Goal: Task Accomplishment & Management: Manage account settings

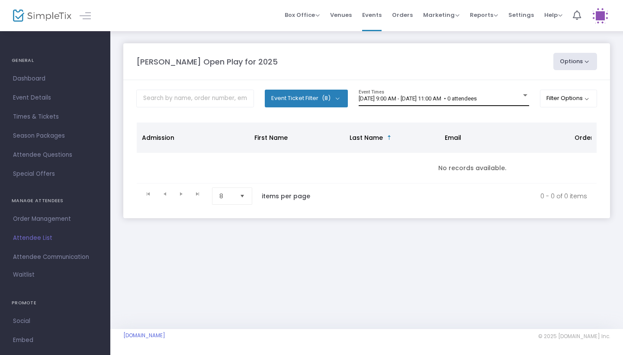
click at [477, 96] on span "[DATE] 9:00 AM - [DATE] 11:00 AM • 0 attendees" at bounding box center [417, 98] width 118 height 6
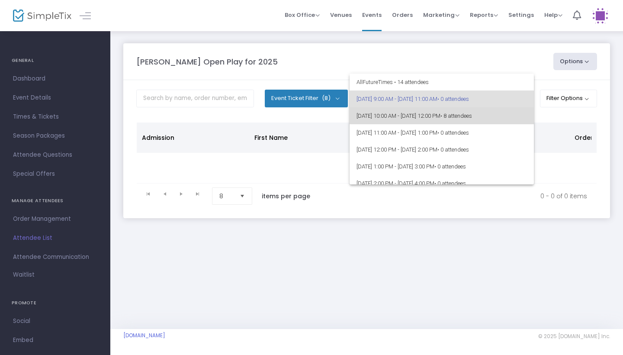
click at [485, 112] on span "9/13/2025 @ 10:00 AM - 9/13/2025 @ 12:00 PM • 8 attendees" at bounding box center [441, 115] width 170 height 17
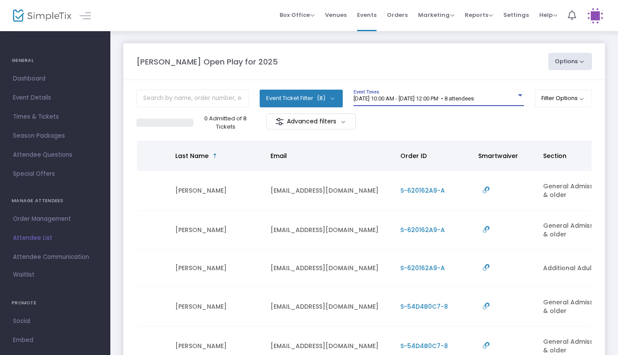
click at [474, 101] on span "9/13/2025 @ 10:00 AM - 9/13/2025 @ 12:00 PM • 8 attendees" at bounding box center [413, 98] width 120 height 6
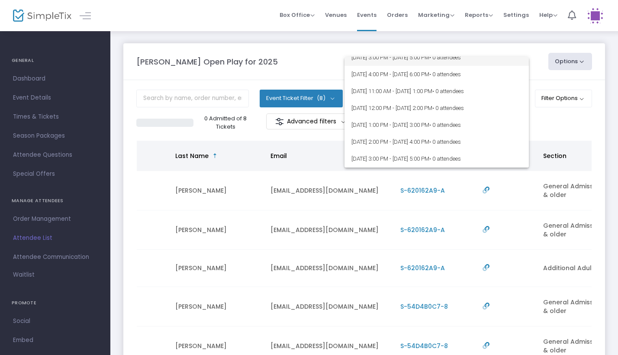
scroll to position [130, 0]
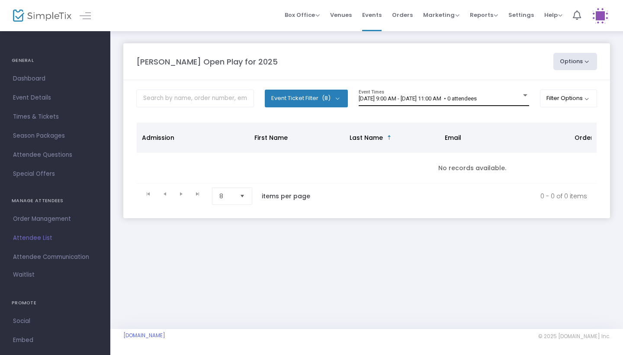
click at [444, 102] on div "9/13/2025 @ 9:00 AM - 9/13/2025 @ 11:00 AM • 0 attendees Event Times" at bounding box center [443, 98] width 170 height 16
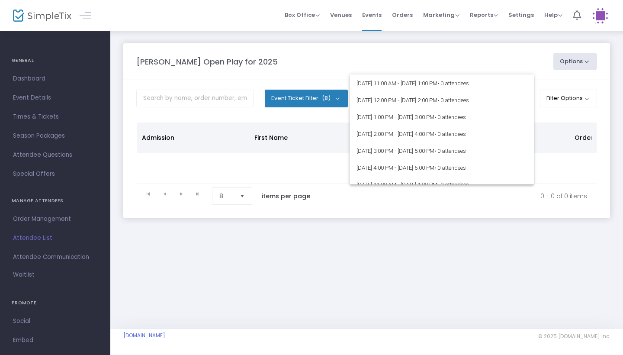
scroll to position [70, 0]
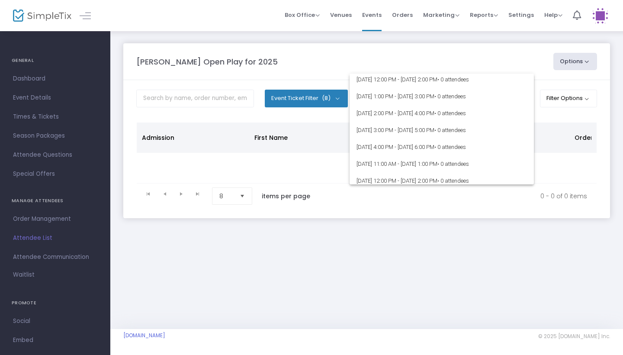
click at [453, 51] on div at bounding box center [311, 177] width 623 height 355
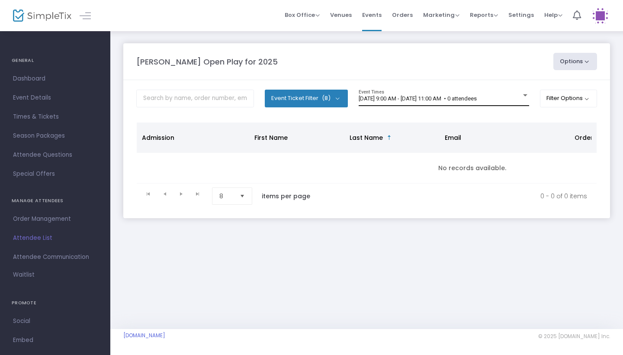
click at [477, 97] on span "[DATE] 9:00 AM - [DATE] 11:00 AM • 0 attendees" at bounding box center [417, 98] width 118 height 6
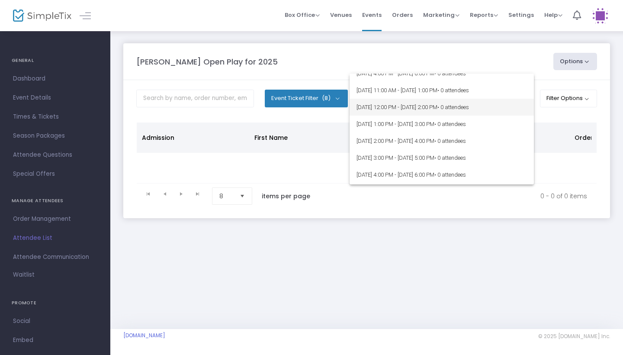
scroll to position [108, 0]
click at [468, 55] on div at bounding box center [311, 177] width 623 height 355
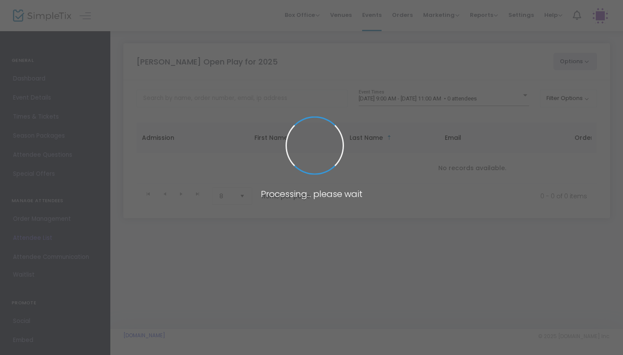
click at [506, 101] on span at bounding box center [311, 177] width 623 height 355
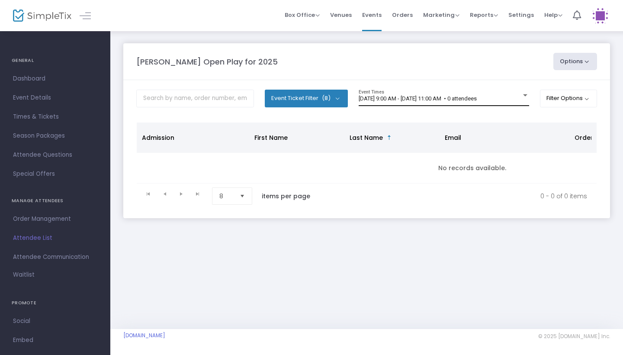
click at [477, 101] on span "[DATE] 9:00 AM - [DATE] 11:00 AM • 0 attendees" at bounding box center [417, 98] width 118 height 6
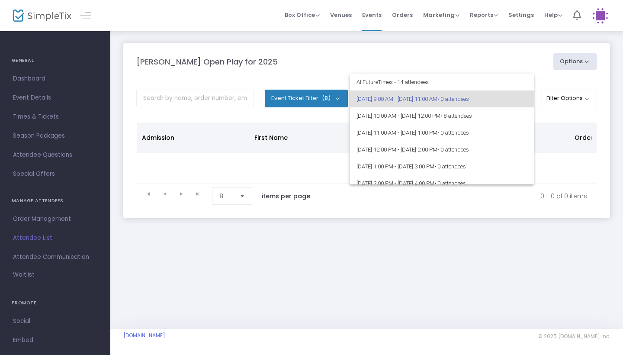
click at [490, 51] on div at bounding box center [311, 177] width 623 height 355
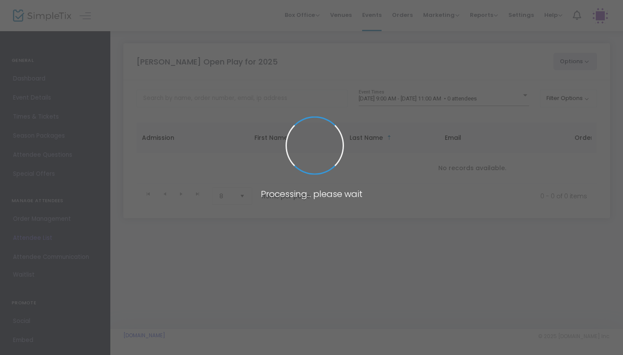
click at [488, 100] on span at bounding box center [311, 177] width 623 height 355
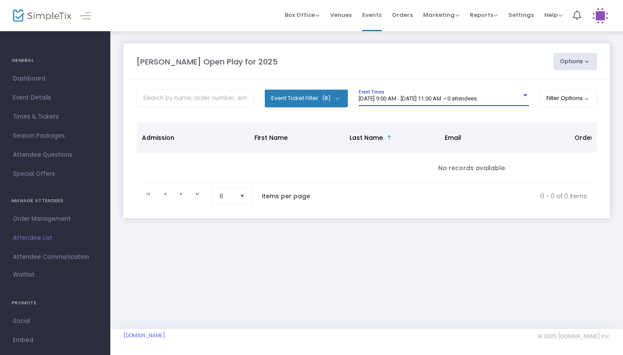
click at [477, 100] on span "[DATE] 9:00 AM - [DATE] 11:00 AM • 0 attendees" at bounding box center [417, 98] width 118 height 6
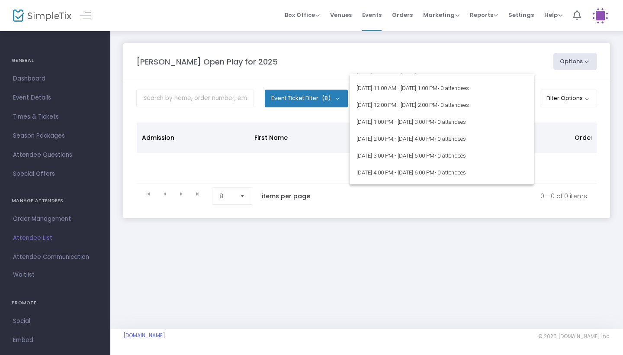
scroll to position [45, 0]
click at [478, 61] on div at bounding box center [311, 177] width 623 height 355
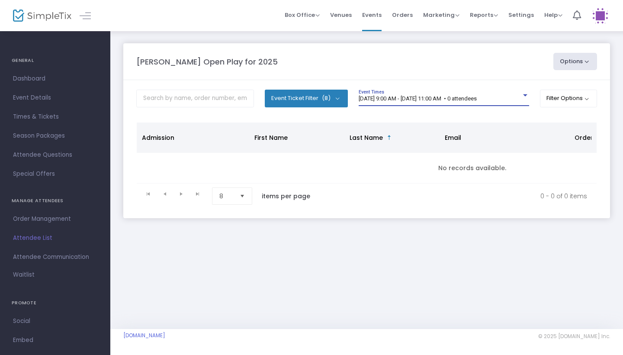
click at [477, 99] on span "[DATE] 9:00 AM - [DATE] 11:00 AM • 0 attendees" at bounding box center [417, 98] width 118 height 6
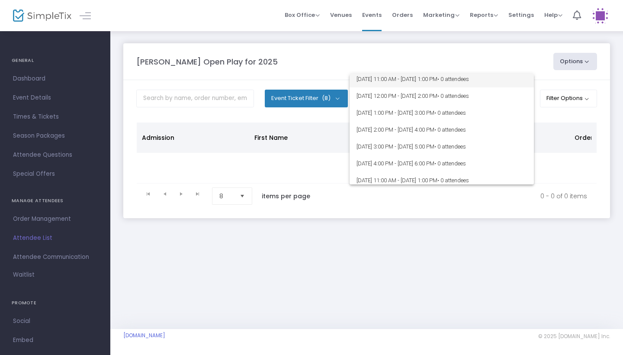
scroll to position [56, 0]
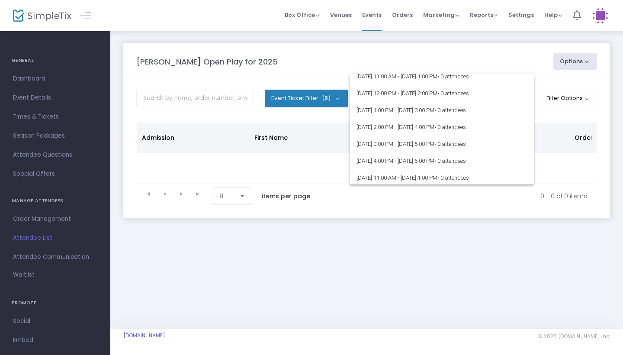
click at [565, 163] on div at bounding box center [311, 177] width 623 height 355
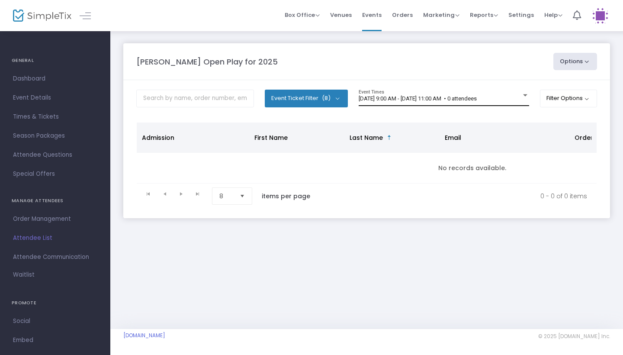
click at [442, 92] on div "9/13/2025 @ 9:00 AM - 9/13/2025 @ 11:00 AM • 0 attendees Event Times" at bounding box center [443, 98] width 170 height 16
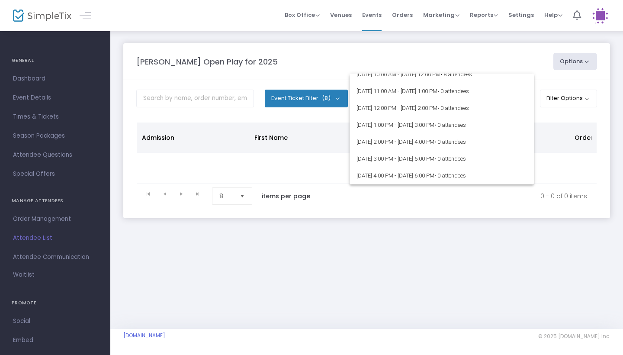
scroll to position [47, 0]
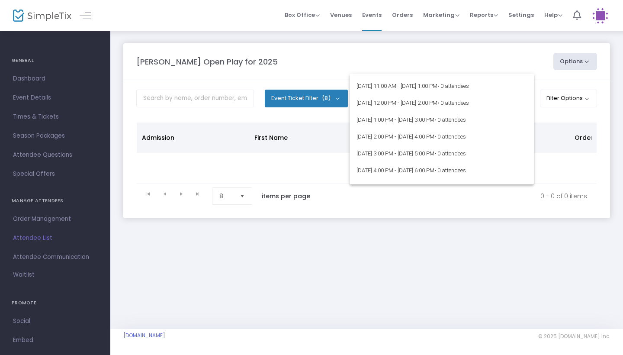
click at [444, 41] on div at bounding box center [311, 177] width 623 height 355
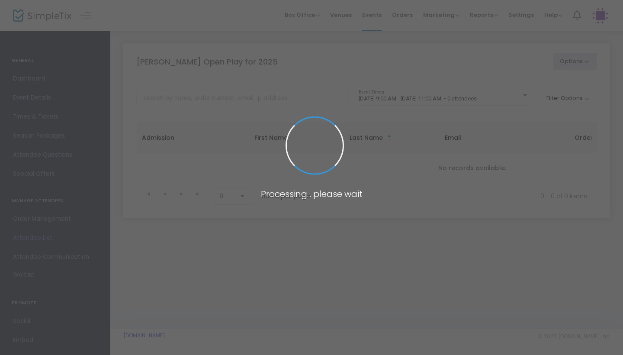
click at [480, 101] on span at bounding box center [311, 177] width 623 height 355
click at [494, 99] on body "Processing... please wait Box Office Sell Tickets Bookings Sell Season Pass Ven…" at bounding box center [311, 177] width 623 height 355
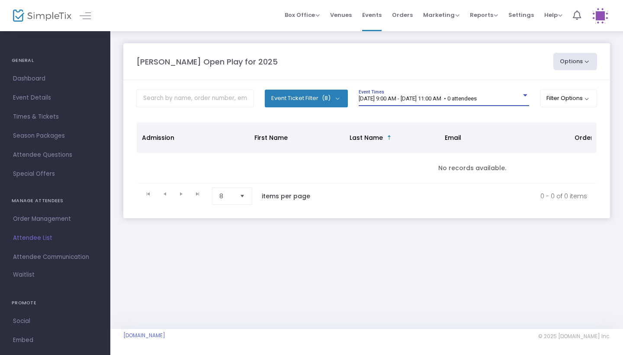
click at [477, 99] on span "[DATE] 9:00 AM - [DATE] 11:00 AM • 0 attendees" at bounding box center [417, 98] width 118 height 6
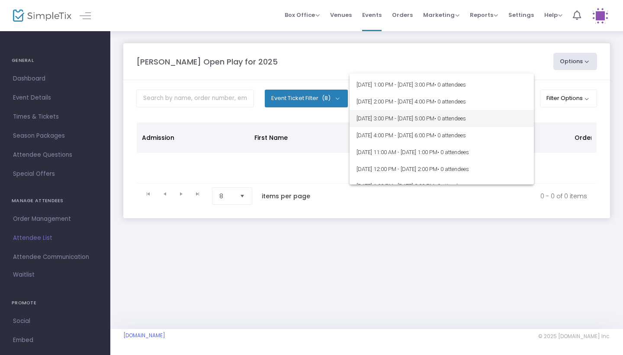
scroll to position [82, 0]
click at [494, 67] on div at bounding box center [311, 177] width 623 height 355
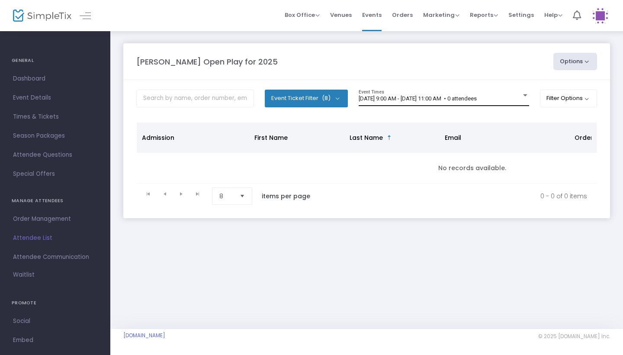
click at [477, 101] on span "[DATE] 9:00 AM - [DATE] 11:00 AM • 0 attendees" at bounding box center [417, 98] width 118 height 6
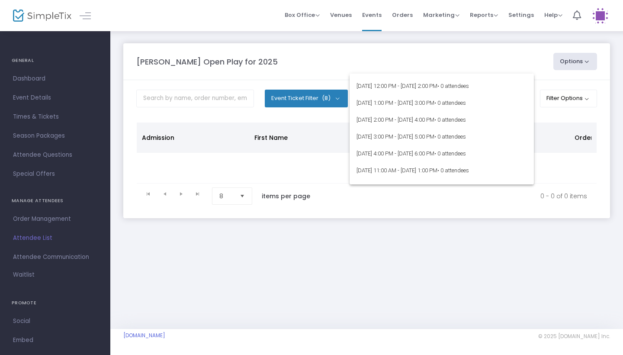
scroll to position [64, 0]
click at [488, 60] on div at bounding box center [311, 177] width 623 height 355
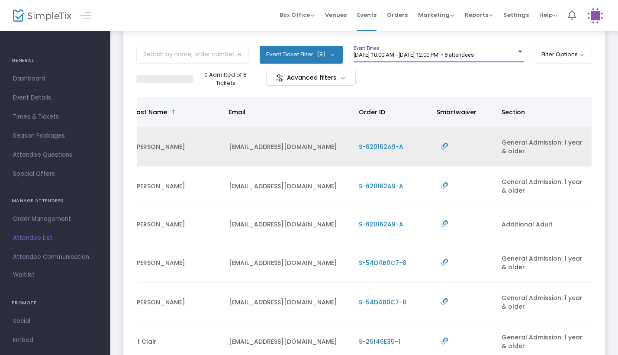
scroll to position [45, 0]
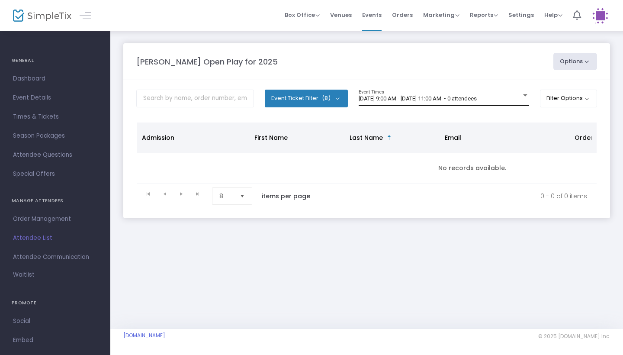
click at [454, 95] on div "[DATE] 9:00 AM - [DATE] 11:00 AM • 0 attendees Event Times" at bounding box center [443, 98] width 170 height 16
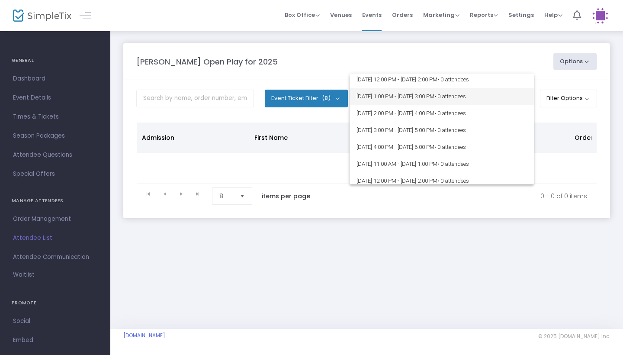
scroll to position [61, 0]
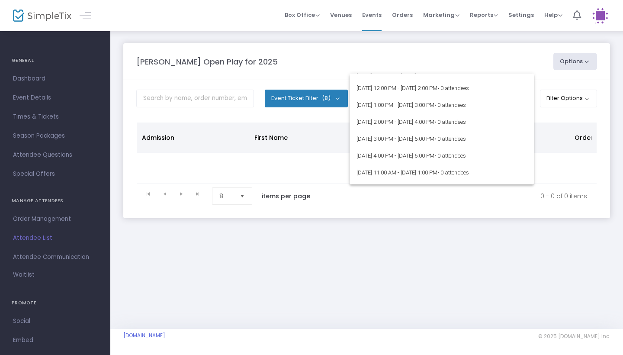
click at [474, 55] on div at bounding box center [311, 177] width 623 height 355
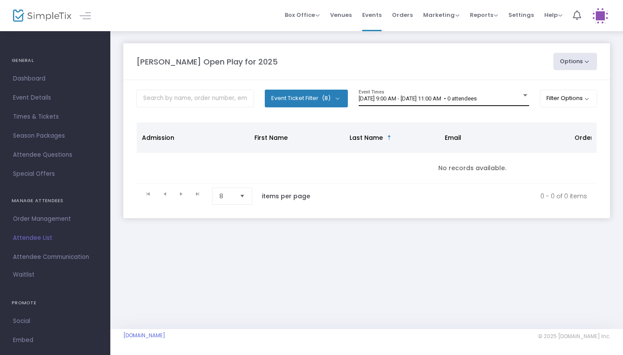
click at [495, 102] on div "[DATE] 9:00 AM - [DATE] 11:00 AM • 0 attendees Event Times" at bounding box center [443, 98] width 170 height 16
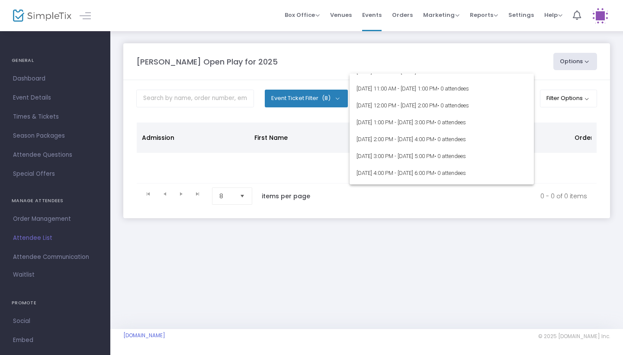
scroll to position [52, 0]
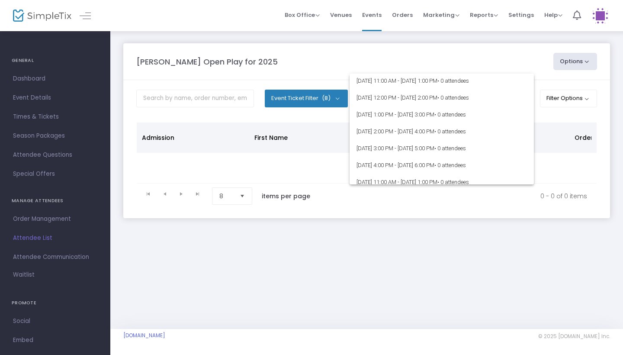
click at [480, 65] on div at bounding box center [311, 177] width 623 height 355
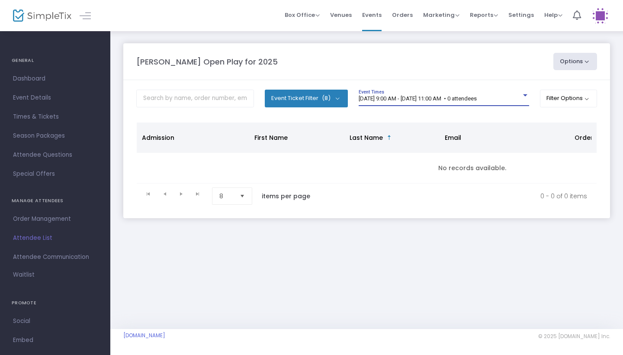
click at [477, 99] on span "[DATE] 9:00 AM - [DATE] 11:00 AM • 0 attendees" at bounding box center [417, 98] width 118 height 6
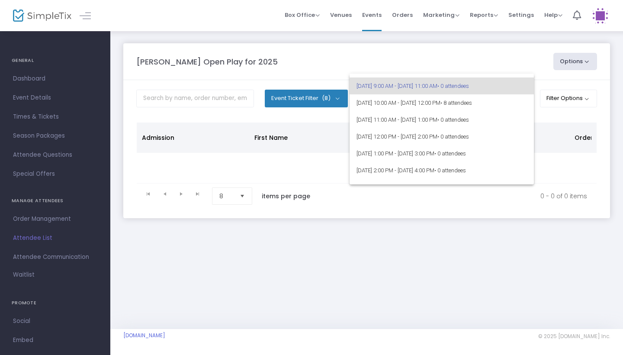
scroll to position [13, 0]
click at [506, 34] on div at bounding box center [311, 177] width 623 height 355
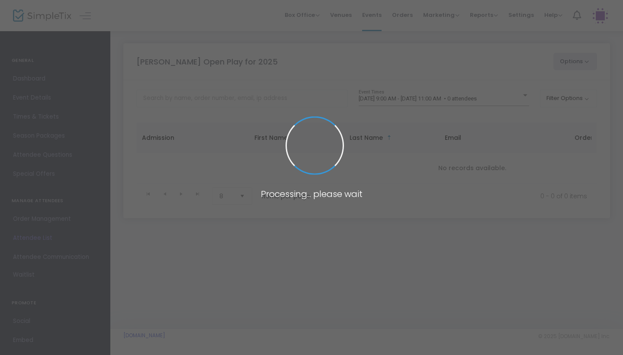
click at [498, 97] on span at bounding box center [311, 177] width 623 height 355
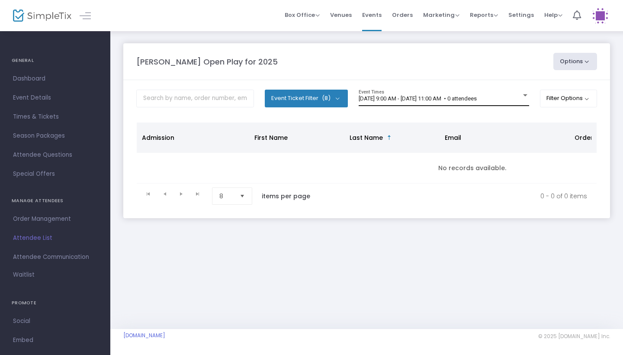
click at [477, 97] on span "9/13/2025 @ 9:00 AM - 9/13/2025 @ 11:00 AM • 0 attendees" at bounding box center [417, 98] width 118 height 6
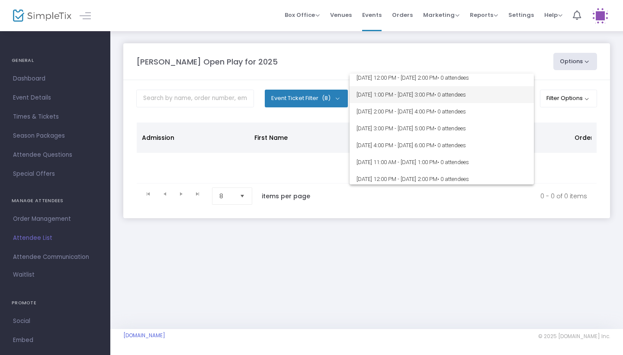
scroll to position [71, 0]
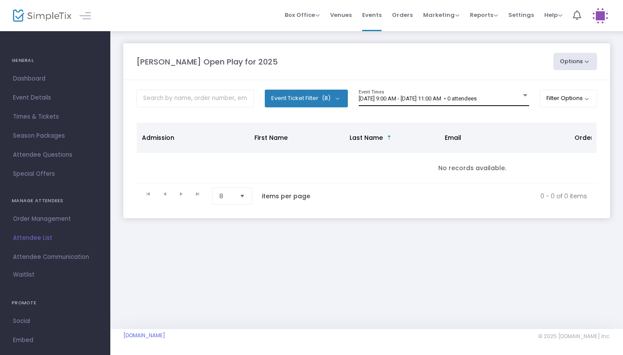
click at [477, 99] on span "[DATE] 9:00 AM - [DATE] 11:00 AM • 0 attendees" at bounding box center [417, 98] width 118 height 6
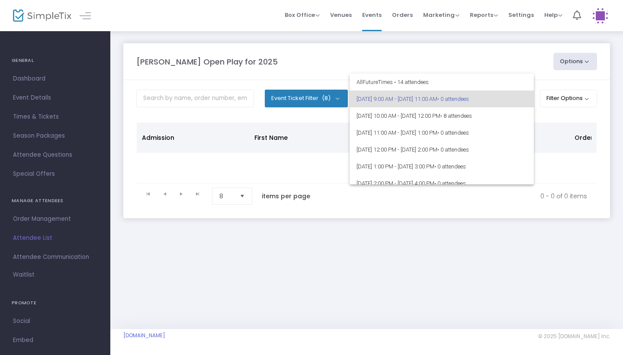
click at [480, 39] on div at bounding box center [311, 177] width 623 height 355
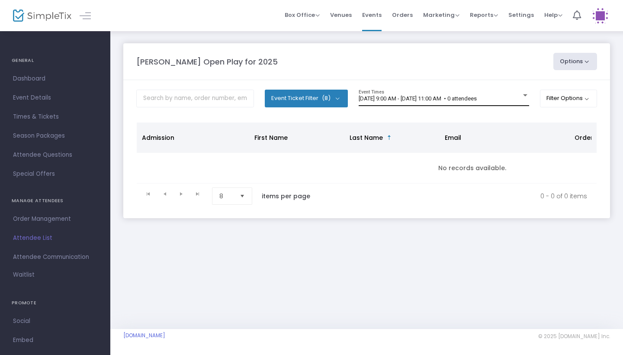
click at [492, 102] on div "[DATE] 9:00 AM - [DATE] 11:00 AM • 0 attendees Event Times" at bounding box center [443, 98] width 170 height 16
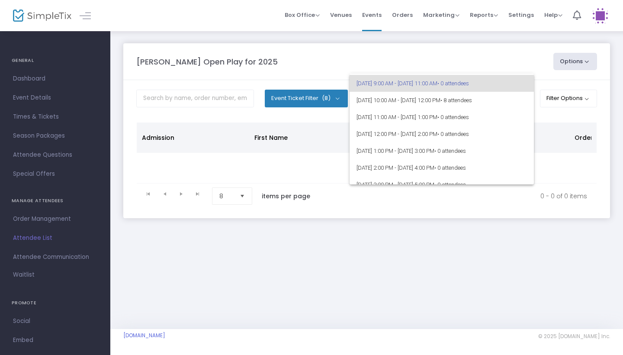
scroll to position [17, 0]
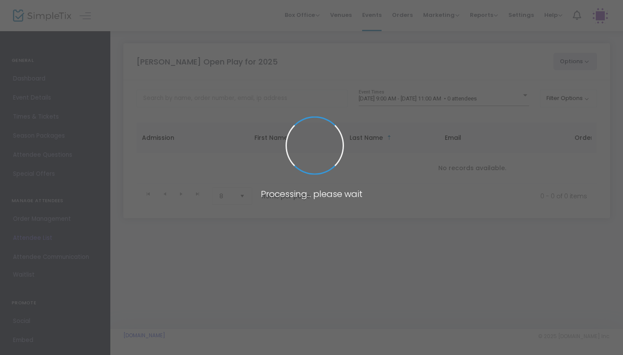
click at [475, 99] on span at bounding box center [311, 177] width 623 height 355
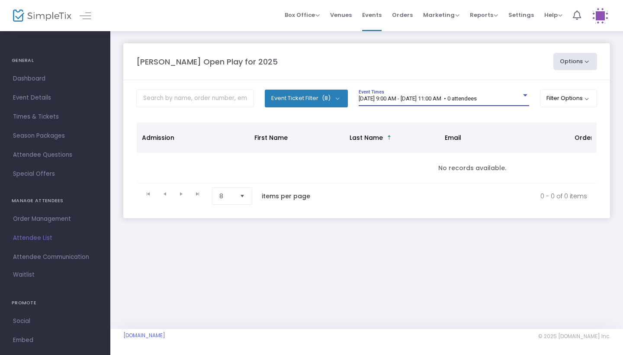
click at [477, 98] on span "[DATE] 9:00 AM - [DATE] 11:00 AM • 0 attendees" at bounding box center [417, 98] width 118 height 6
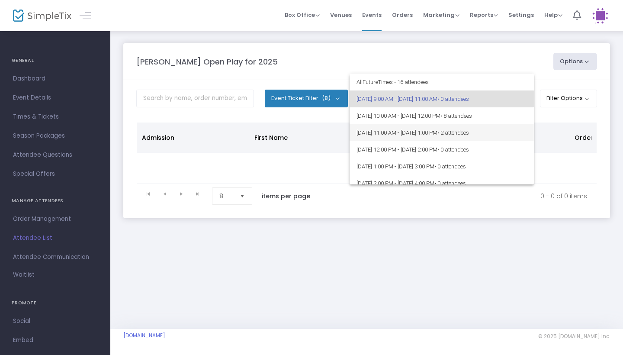
click at [487, 128] on span "9/13/2025 @ 11:00 AM - 9/13/2025 @ 1:00 PM • 2 attendees" at bounding box center [441, 132] width 170 height 17
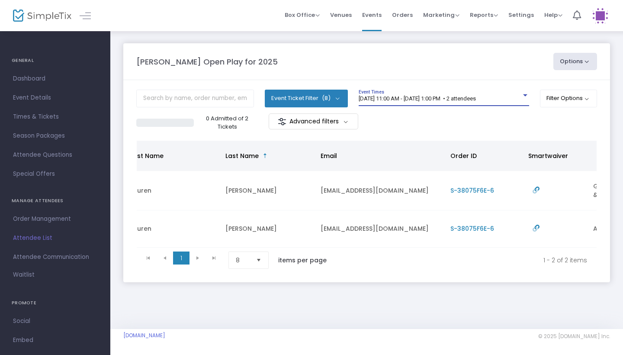
scroll to position [0, 190]
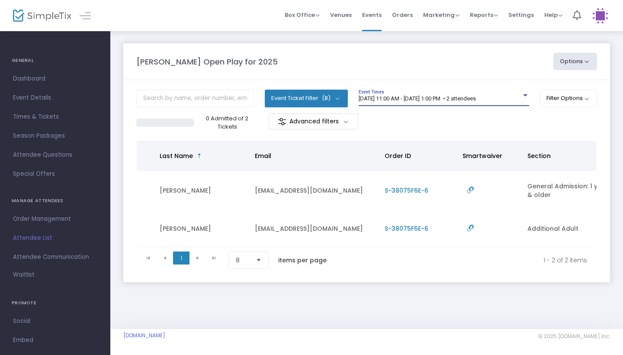
click at [506, 93] on div "9/13/2025 @ 11:00 AM - 9/13/2025 @ 1:00 PM • 2 attendees Event Times" at bounding box center [443, 98] width 170 height 16
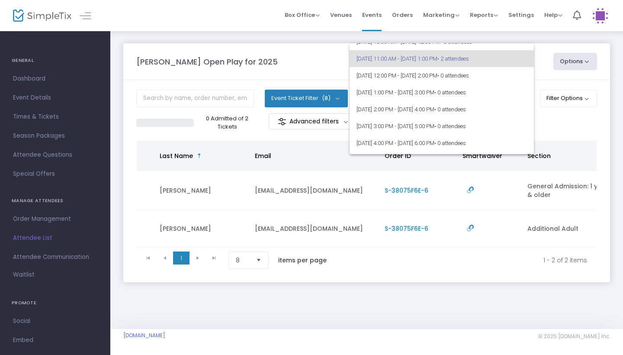
scroll to position [47, 0]
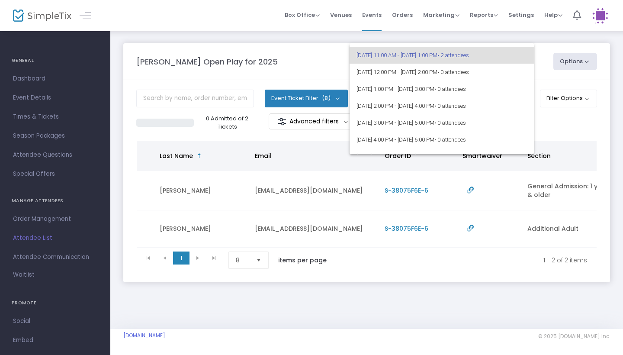
click at [429, 266] on div at bounding box center [311, 177] width 623 height 355
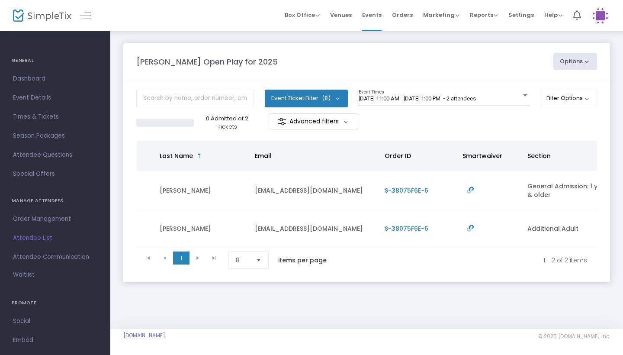
click at [422, 228] on span "S-38075F6E-6" at bounding box center [406, 228] width 44 height 9
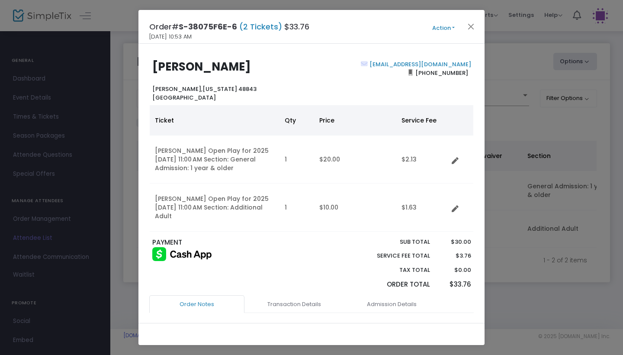
click at [442, 26] on button "Action" at bounding box center [443, 28] width 52 height 10
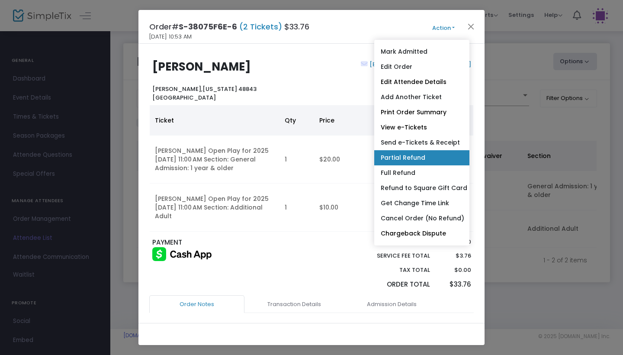
click at [415, 164] on link "Partial Refund" at bounding box center [421, 157] width 95 height 15
radio input "true"
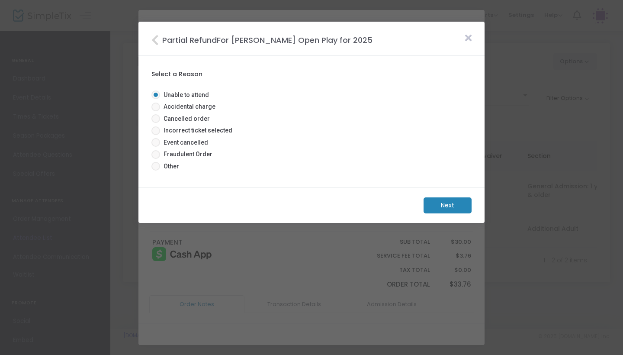
click at [200, 105] on span "Accidental charge" at bounding box center [187, 106] width 55 height 9
click at [156, 111] on input "Accidental charge" at bounding box center [155, 111] width 0 height 0
radio input "true"
click at [436, 207] on m-button "Next" at bounding box center [447, 205] width 48 height 16
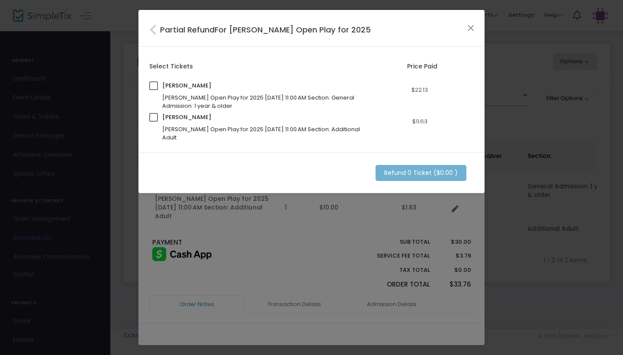
click at [155, 123] on mat-checkbox at bounding box center [153, 119] width 9 height 12
click at [153, 118] on span at bounding box center [153, 117] width 9 height 9
click at [153, 122] on input "checkbox" at bounding box center [153, 122] width 0 height 0
checkbox input "true"
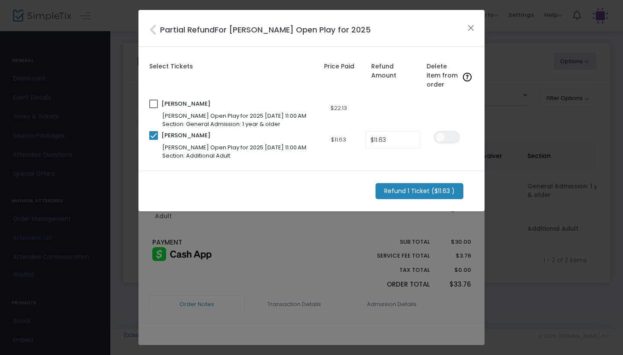
click at [402, 189] on m-button "Refund 1 Ticket ($11.63 )" at bounding box center [419, 191] width 88 height 16
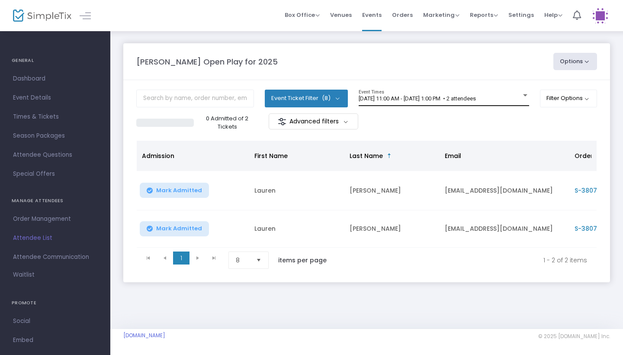
click at [469, 97] on span "[DATE] 11:00 AM - [DATE] 1:00 PM • 2 attendees" at bounding box center [416, 98] width 117 height 6
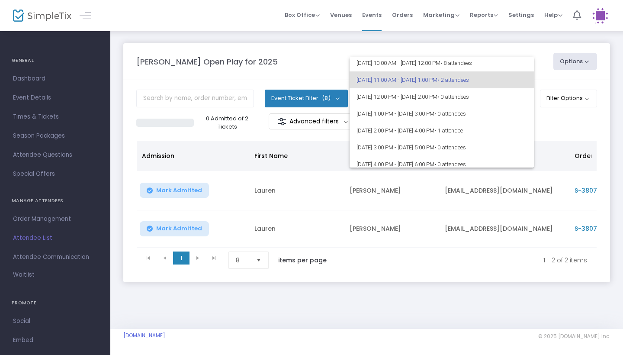
scroll to position [26, 0]
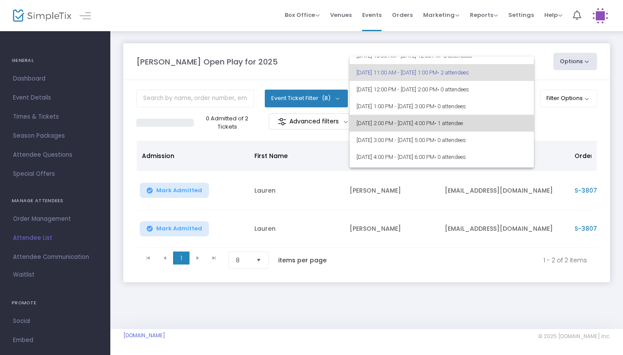
click at [474, 119] on span "[DATE] 2:00 PM - [DATE] 4:00 PM • 1 attendee" at bounding box center [441, 123] width 170 height 17
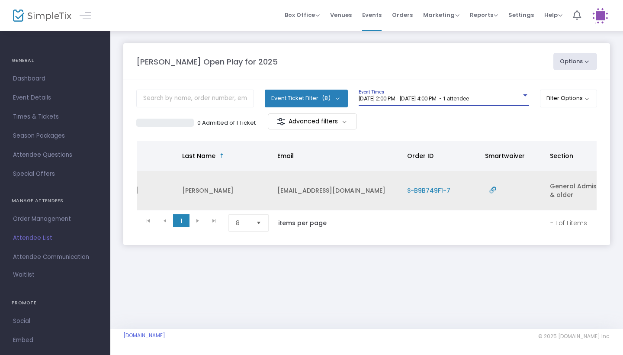
scroll to position [0, 169]
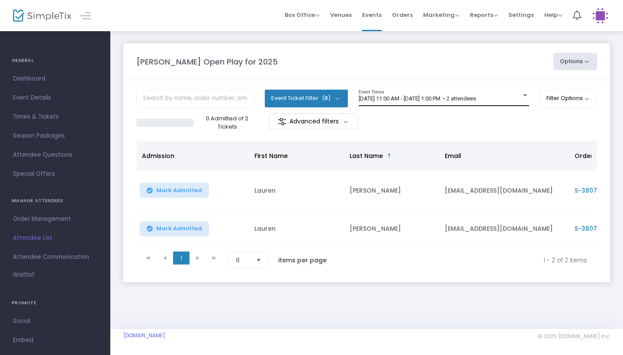
click at [476, 99] on span "[DATE] 11:00 AM - [DATE] 1:00 PM • 2 attendees" at bounding box center [416, 98] width 117 height 6
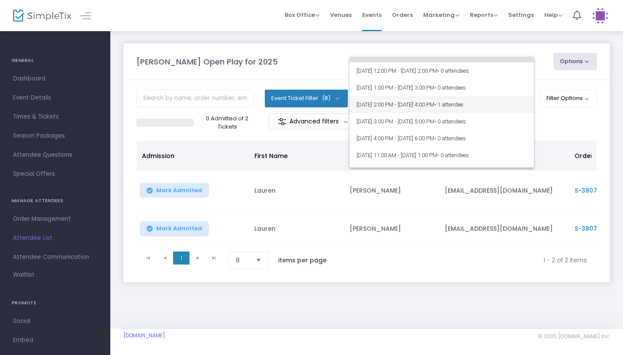
scroll to position [45, 0]
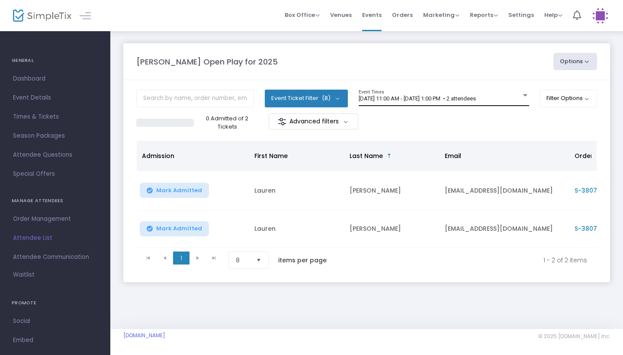
click at [476, 96] on span "[DATE] 11:00 AM - [DATE] 1:00 PM • 2 attendees" at bounding box center [416, 98] width 117 height 6
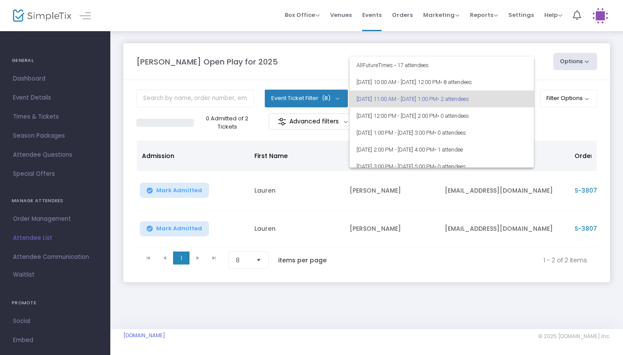
click at [540, 111] on div at bounding box center [311, 177] width 623 height 355
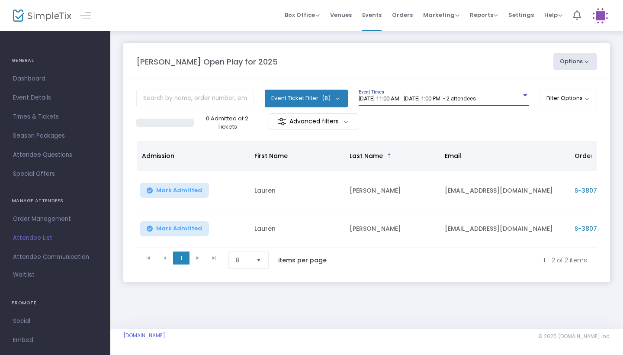
click at [516, 98] on div "[DATE] 11:00 AM - [DATE] 1:00 PM • 2 attendees" at bounding box center [439, 99] width 163 height 6
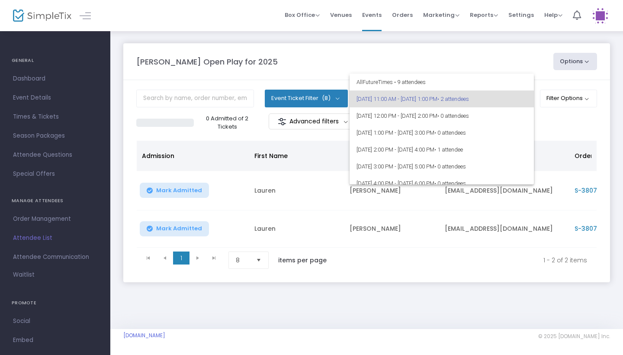
click at [502, 64] on div at bounding box center [311, 177] width 623 height 355
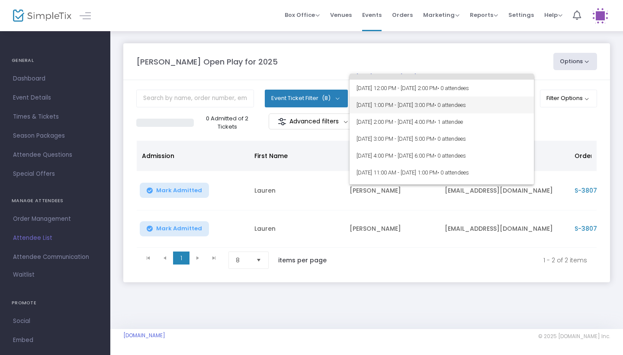
scroll to position [28, 0]
click at [483, 40] on div at bounding box center [311, 177] width 623 height 355
